Goal: Navigation & Orientation: Find specific page/section

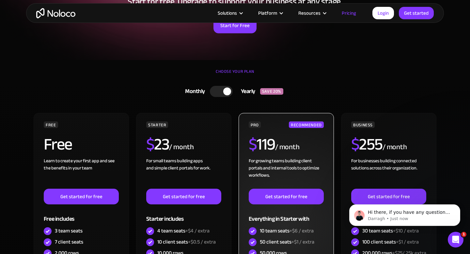
scroll to position [106, 0]
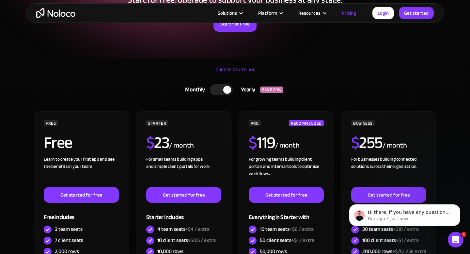
click at [222, 87] on div at bounding box center [221, 89] width 23 height 11
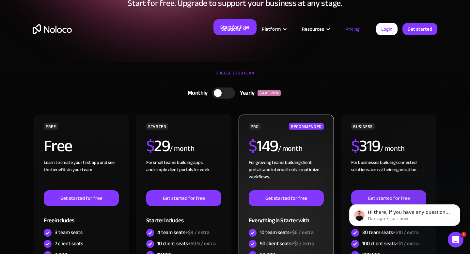
scroll to position [0, 0]
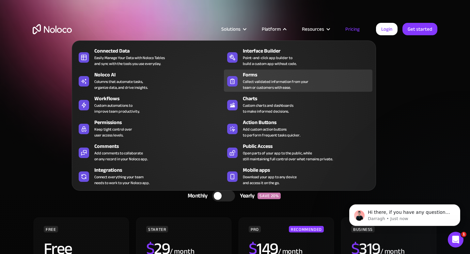
click at [268, 75] on div "Forms" at bounding box center [309, 75] width 133 height 8
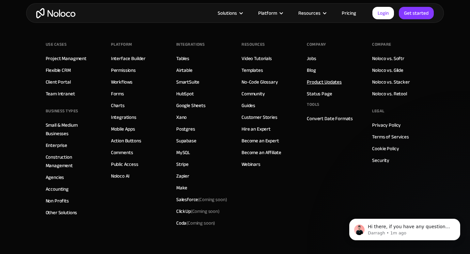
scroll to position [2494, 0]
click at [325, 84] on link "Product Updates" at bounding box center [324, 82] width 35 height 8
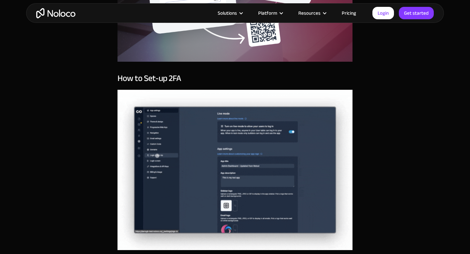
scroll to position [1681, 0]
